Goal: Find contact information: Find contact information

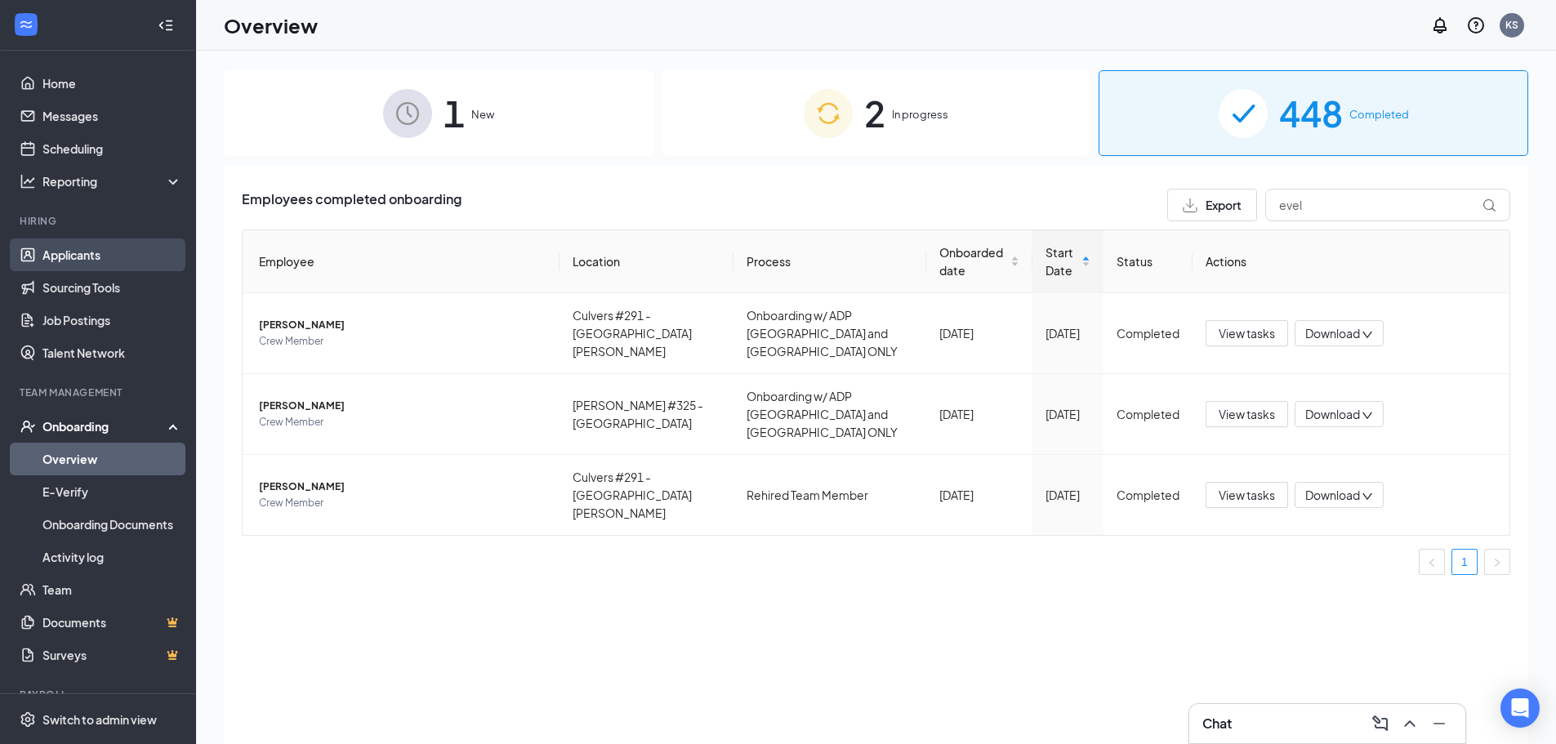
click at [118, 245] on link "Applicants" at bounding box center [112, 255] width 140 height 33
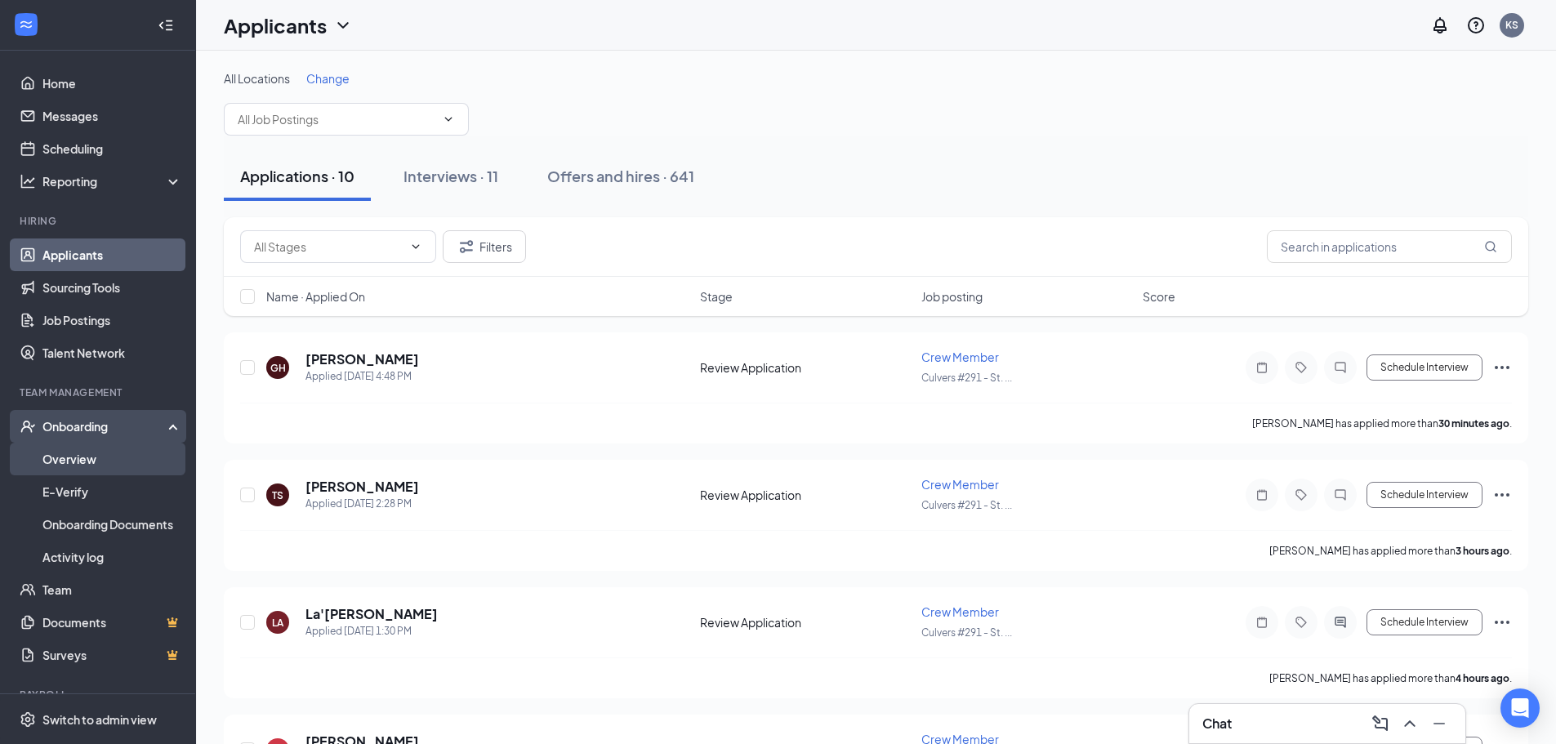
click at [80, 458] on link "Overview" at bounding box center [112, 459] width 140 height 33
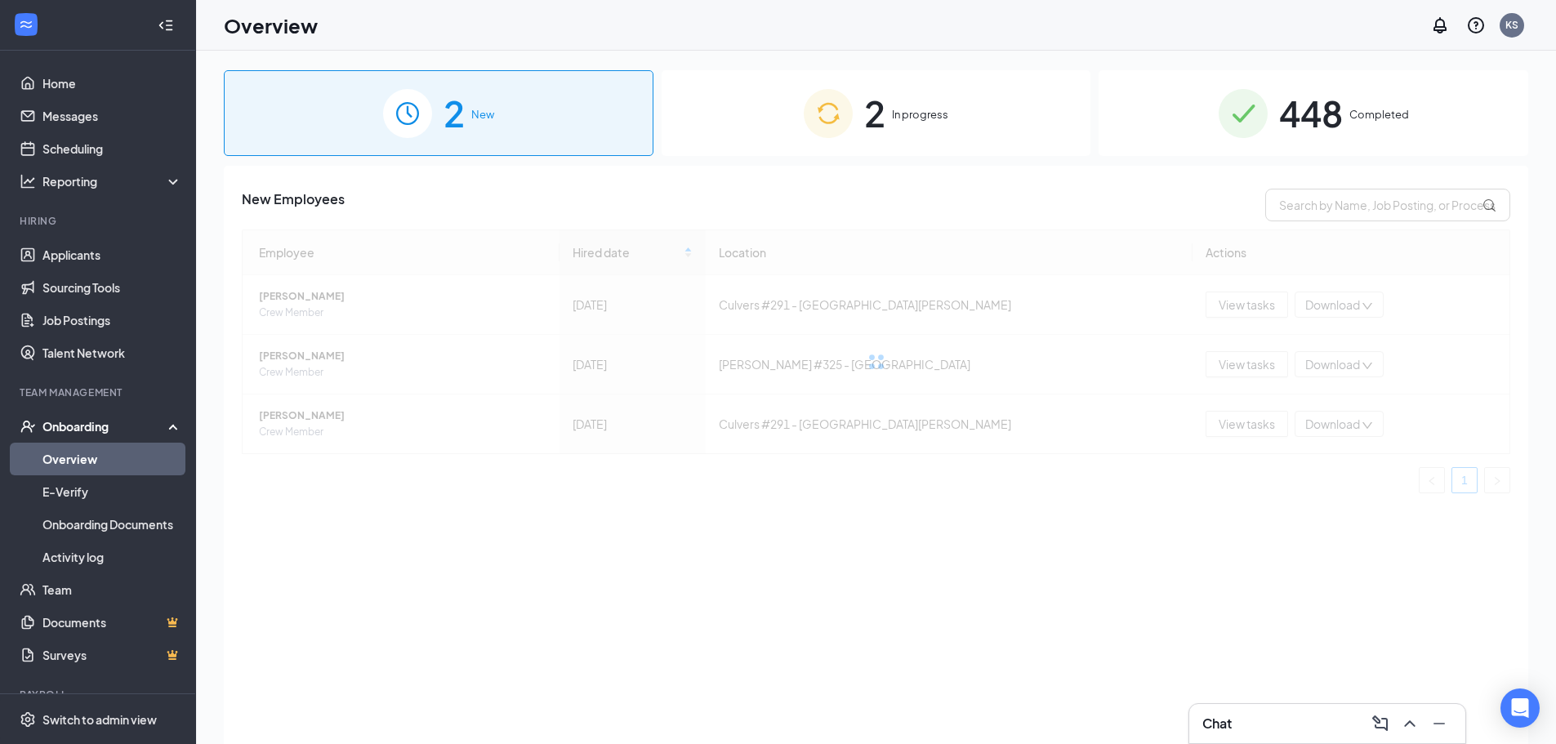
click at [1348, 115] on div "448 Completed" at bounding box center [1314, 113] width 430 height 86
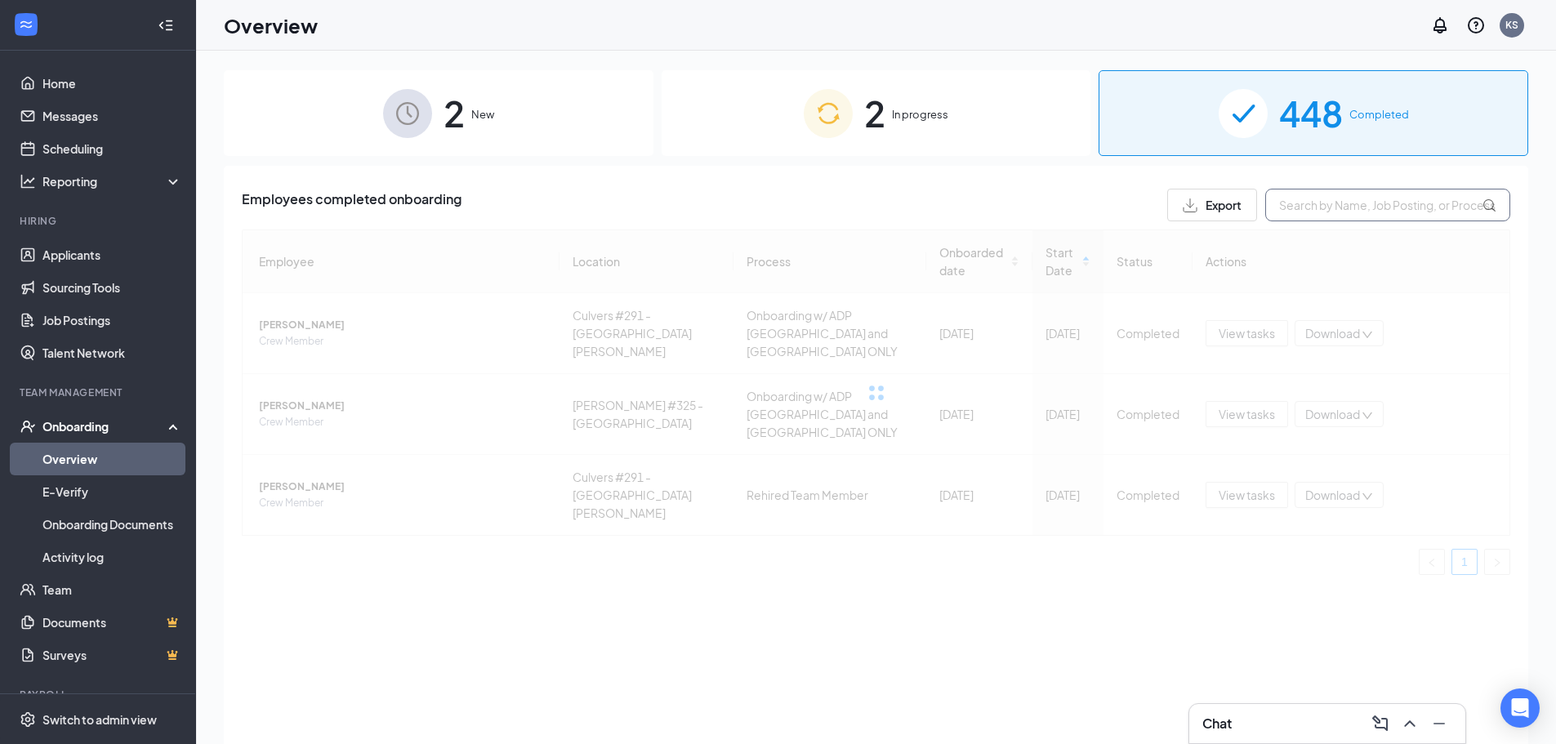
click at [1334, 207] on input "text" at bounding box center [1387, 205] width 245 height 33
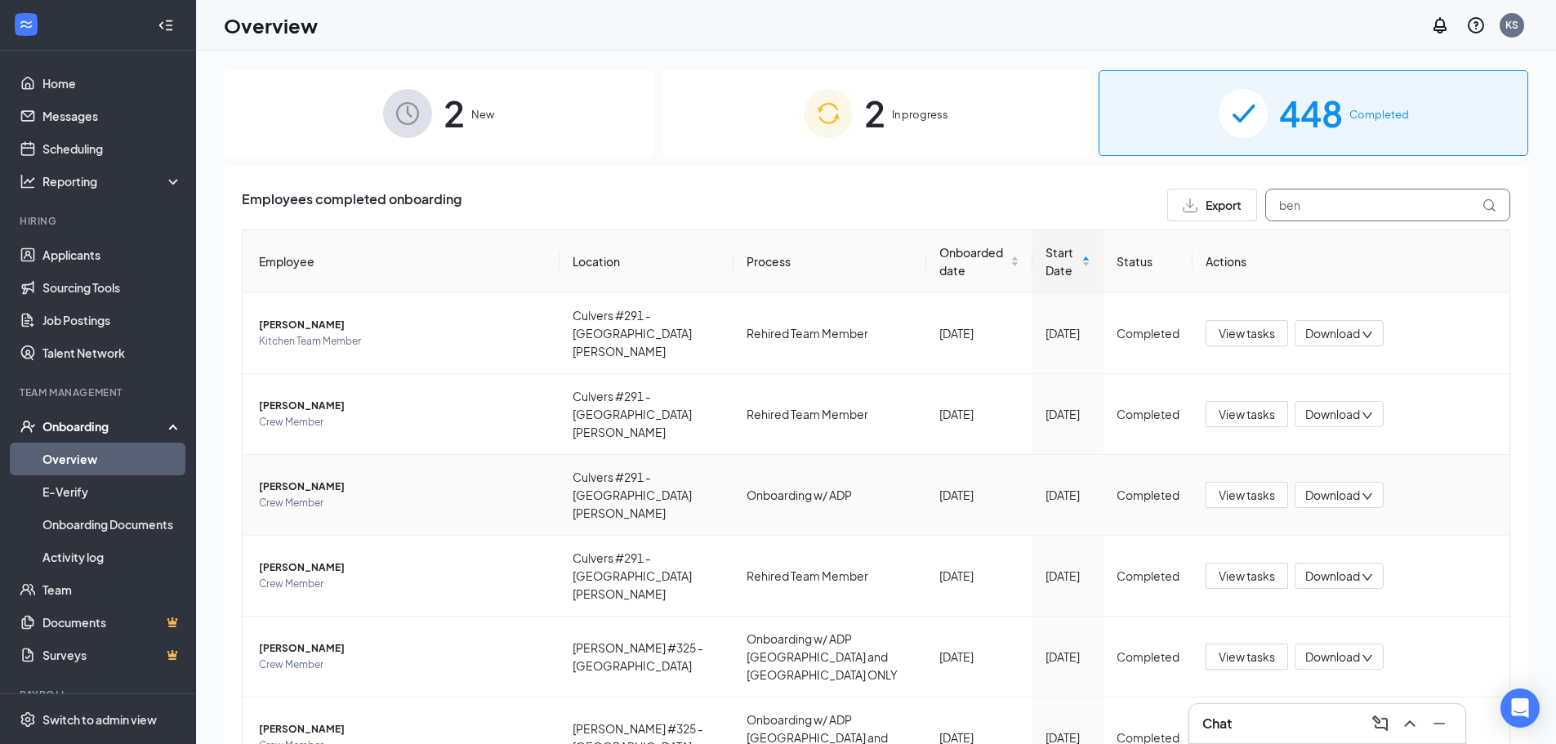
type input "ben"
click at [289, 479] on span "[PERSON_NAME]" at bounding box center [403, 487] width 288 height 16
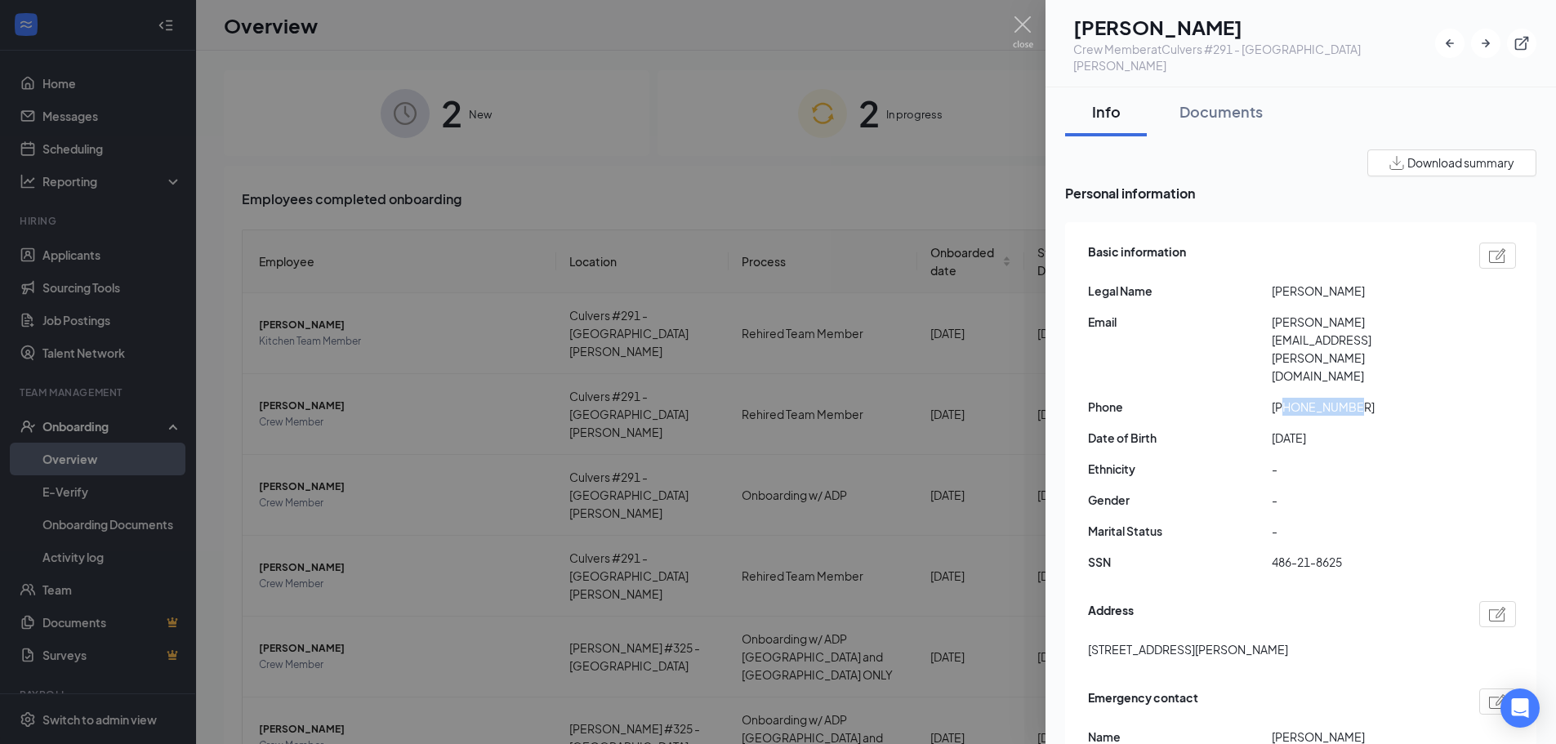
drag, startPoint x: 1363, startPoint y: 336, endPoint x: 1285, endPoint y: 343, distance: 78.8
click at [1285, 398] on span "[PHONE_NUMBER]" at bounding box center [1364, 407] width 184 height 18
copy span "3146028013"
click at [1431, 286] on div "Basic information Legal Name [PERSON_NAME] Email [PERSON_NAME][EMAIL_ADDRESS][P…" at bounding box center [1302, 412] width 428 height 346
drag, startPoint x: 1407, startPoint y: 298, endPoint x: 1269, endPoint y: 311, distance: 137.8
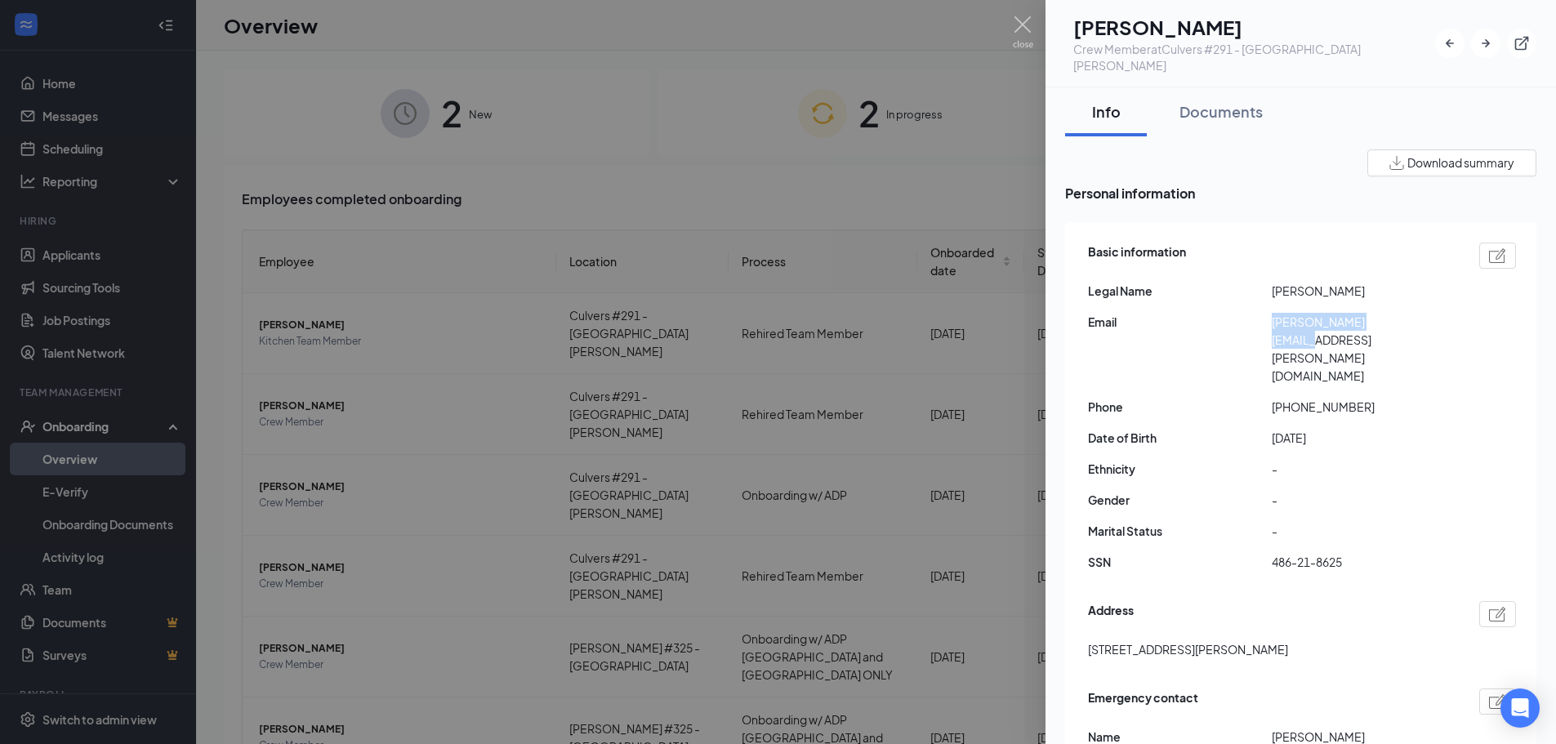
click at [1269, 313] on div "Email [PERSON_NAME][EMAIL_ADDRESS][PERSON_NAME][DOMAIN_NAME]" at bounding box center [1302, 349] width 428 height 72
copy div "[PERSON_NAME][EMAIL_ADDRESS][PERSON_NAME][DOMAIN_NAME]"
